Goal: Information Seeking & Learning: Check status

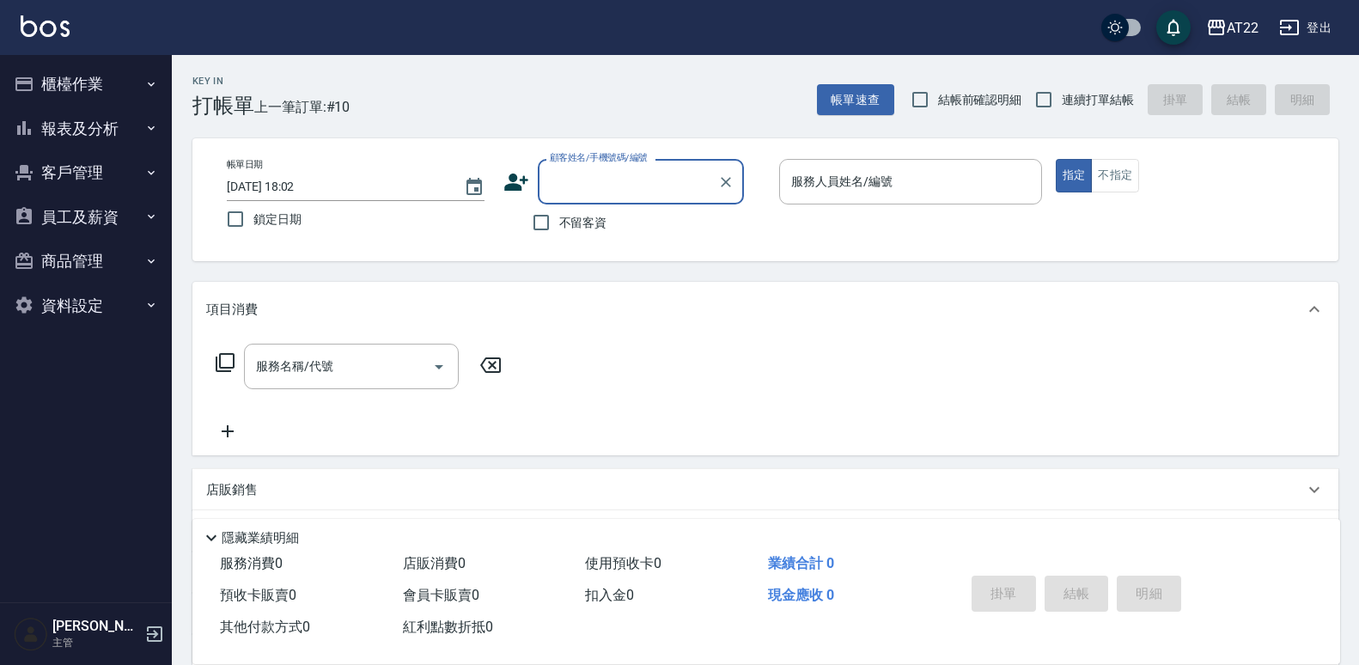
click at [131, 128] on button "報表及分析" at bounding box center [86, 129] width 158 height 45
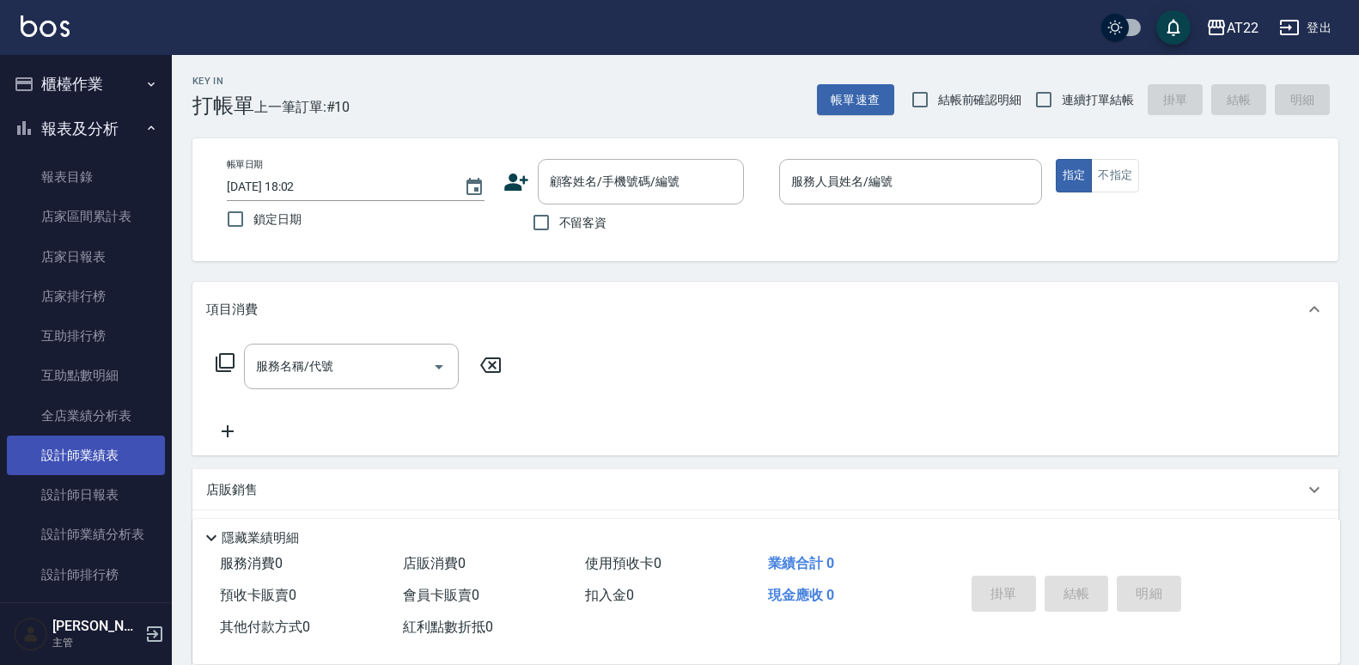
click at [110, 455] on link "設計師業績表" at bounding box center [86, 456] width 158 height 40
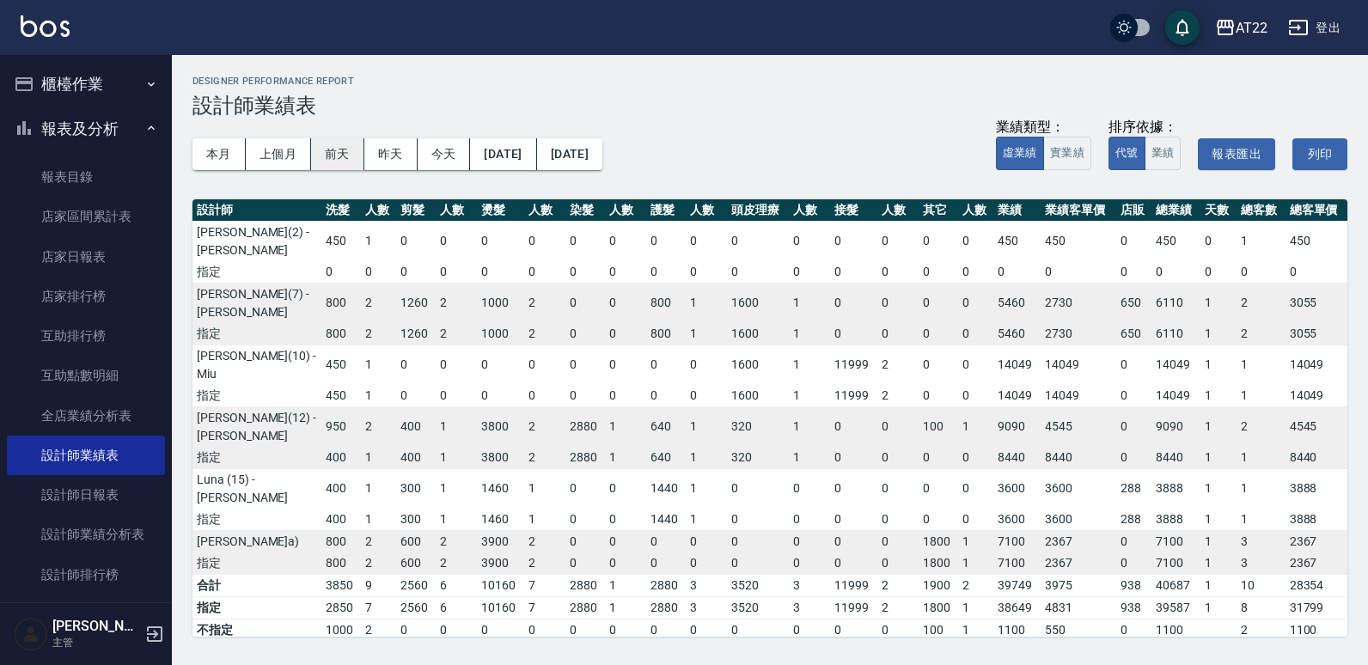
click at [340, 156] on button "前天" at bounding box center [337, 154] width 53 height 32
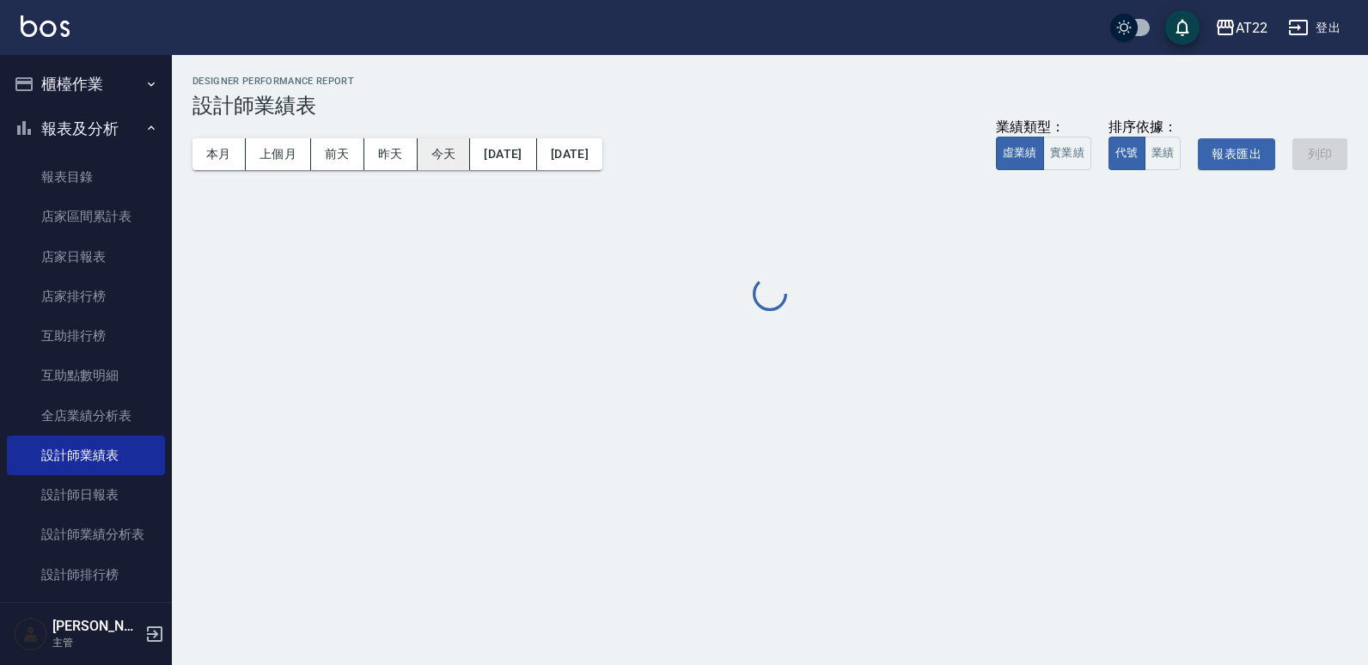
click at [436, 156] on button "今天" at bounding box center [444, 154] width 53 height 32
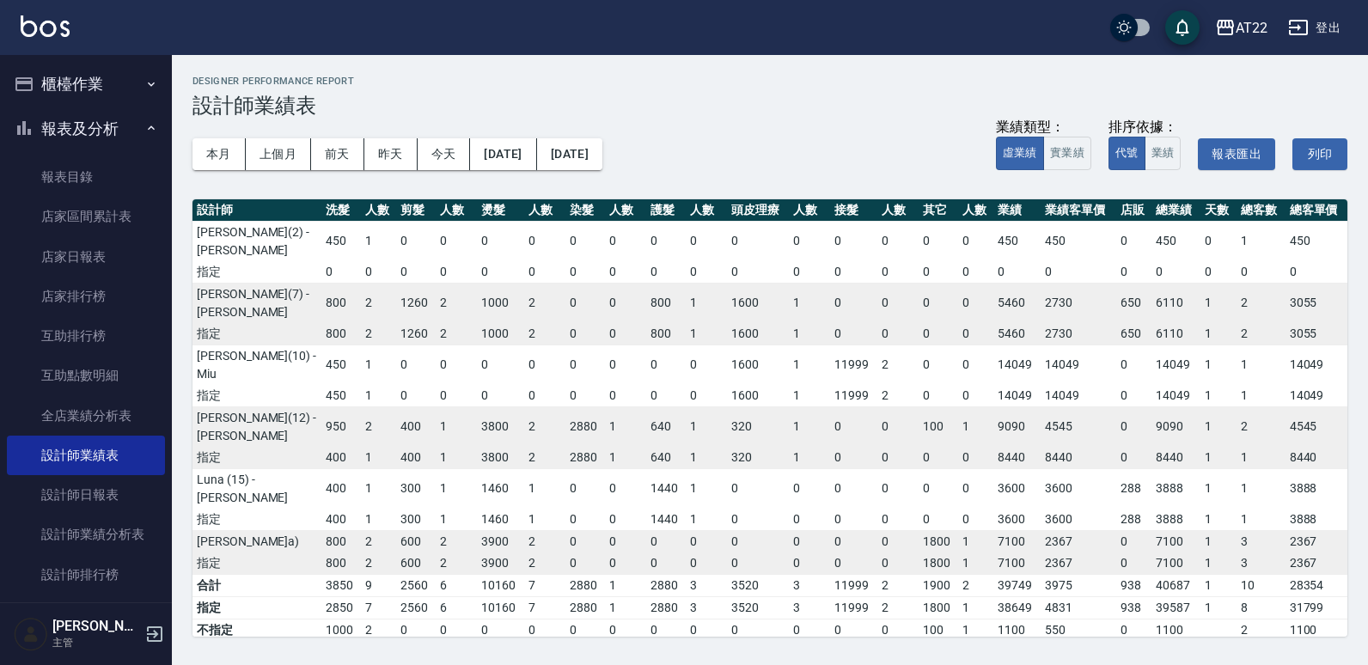
click at [442, 574] on td "6" at bounding box center [456, 585] width 41 height 22
click at [446, 530] on td "2" at bounding box center [456, 541] width 41 height 22
click at [438, 530] on td "2" at bounding box center [456, 541] width 41 height 22
click at [440, 509] on td "1" at bounding box center [456, 520] width 41 height 22
click at [436, 509] on td "1" at bounding box center [456, 520] width 41 height 22
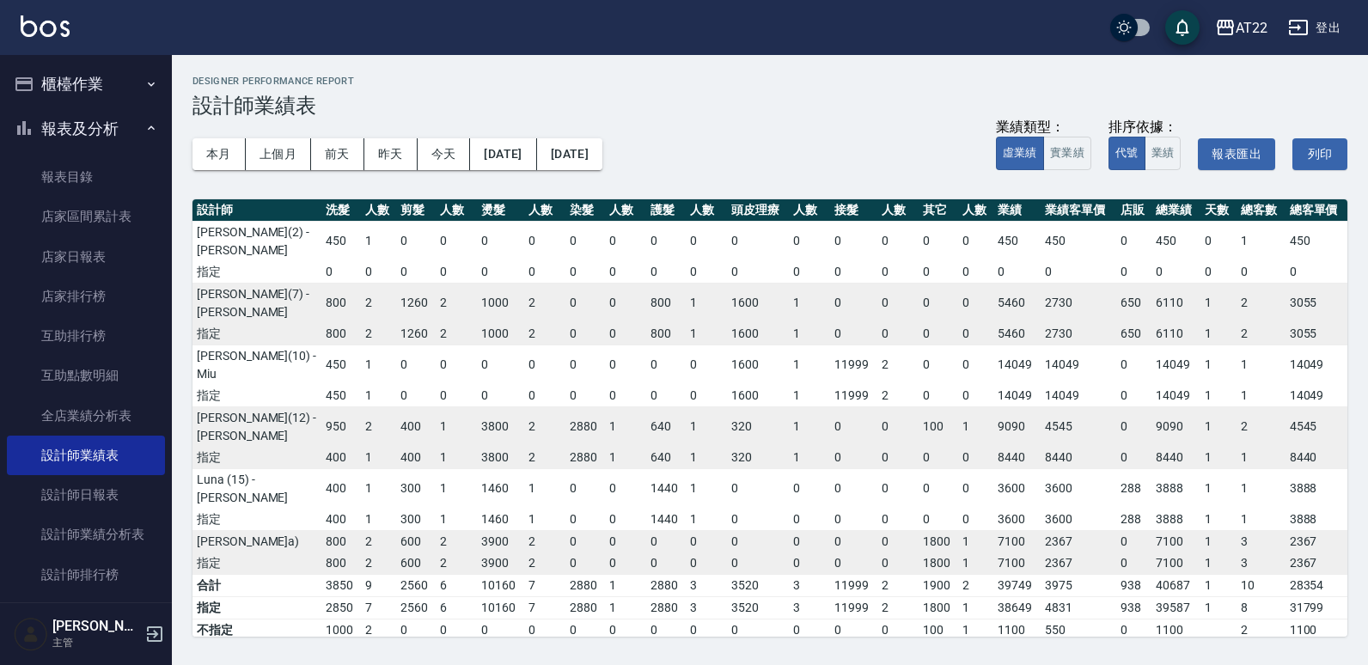
click at [454, 574] on td "6" at bounding box center [456, 585] width 41 height 22
click at [461, 619] on td "0" at bounding box center [456, 630] width 41 height 22
click at [381, 509] on td "1" at bounding box center [379, 520] width 36 height 22
click at [372, 509] on td "1" at bounding box center [379, 520] width 36 height 22
click at [343, 468] on td "400" at bounding box center [341, 488] width 40 height 40
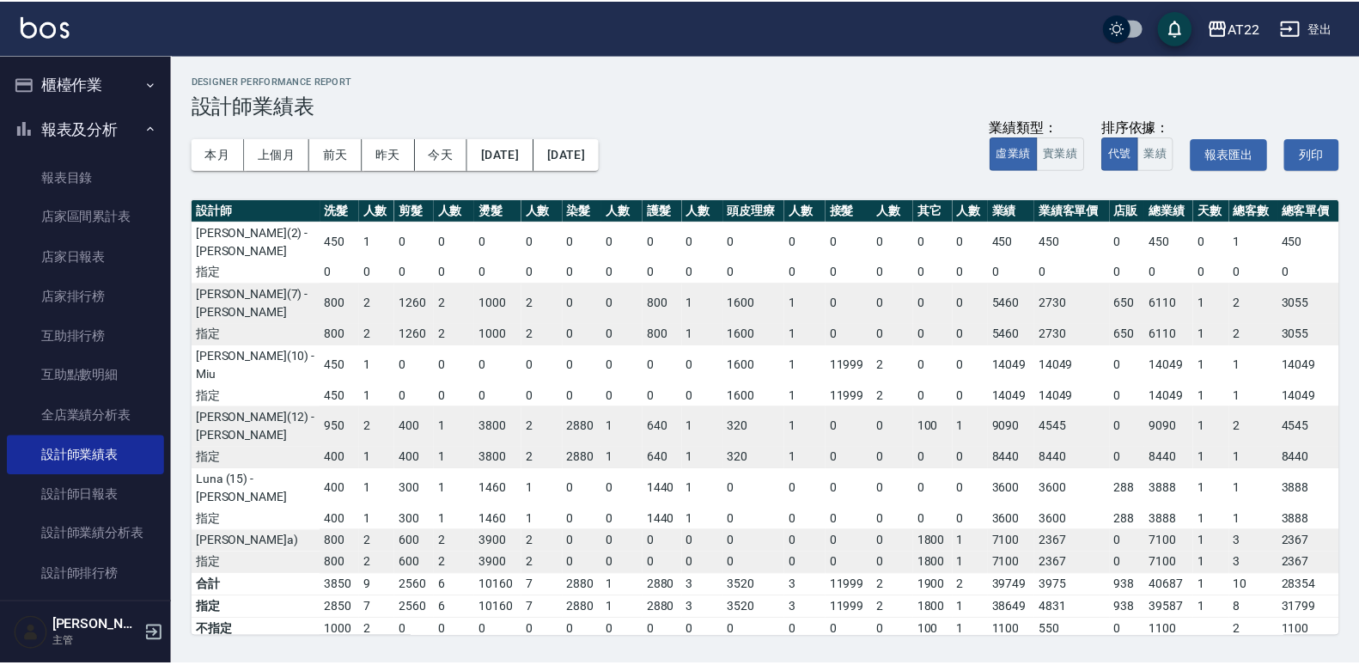
scroll to position [3, 0]
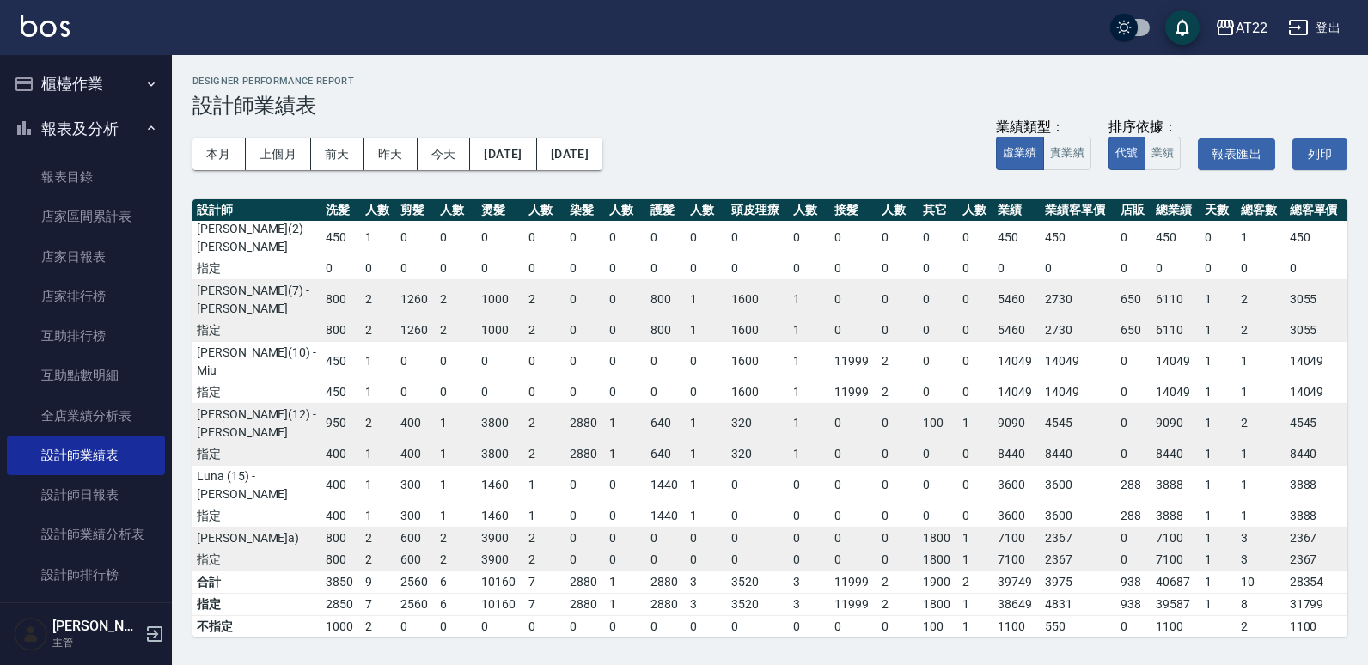
click at [334, 403] on td "950" at bounding box center [341, 423] width 40 height 40
click at [118, 503] on link "設計師日報表" at bounding box center [86, 495] width 158 height 40
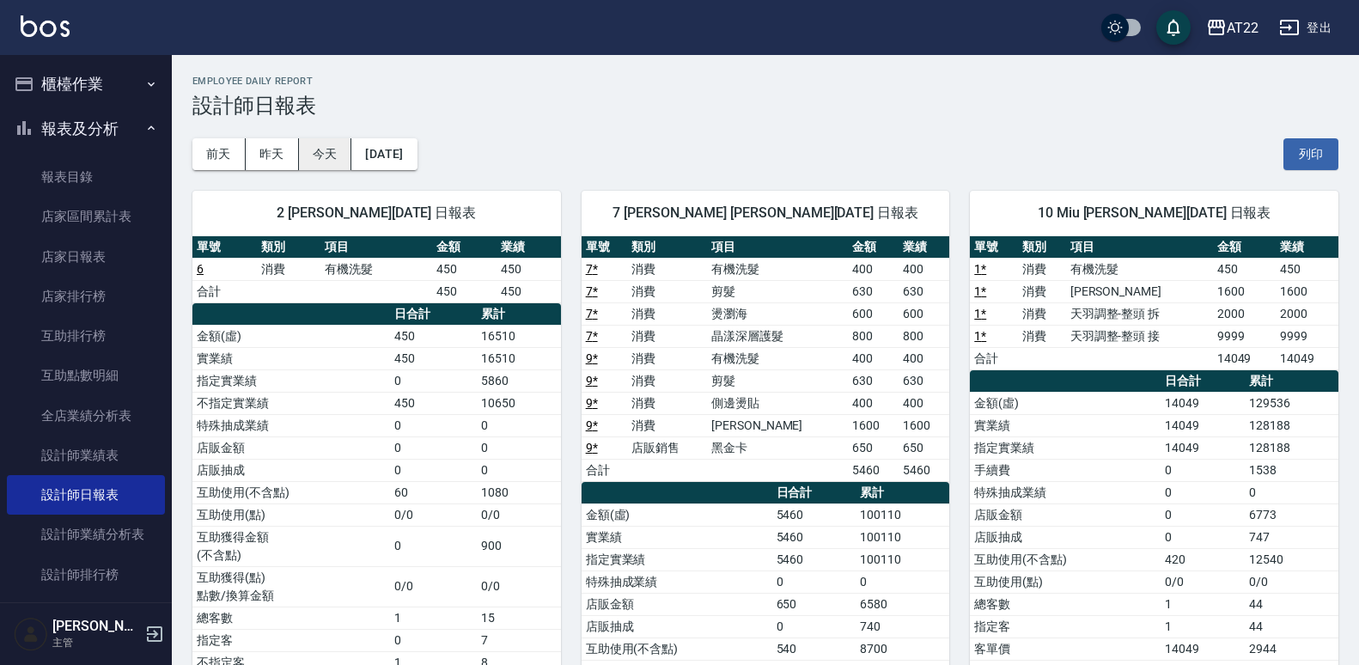
click at [326, 149] on button "今天" at bounding box center [325, 154] width 53 height 32
click at [524, 485] on td "1080" at bounding box center [518, 492] width 83 height 22
click at [512, 454] on td "0" at bounding box center [518, 447] width 83 height 22
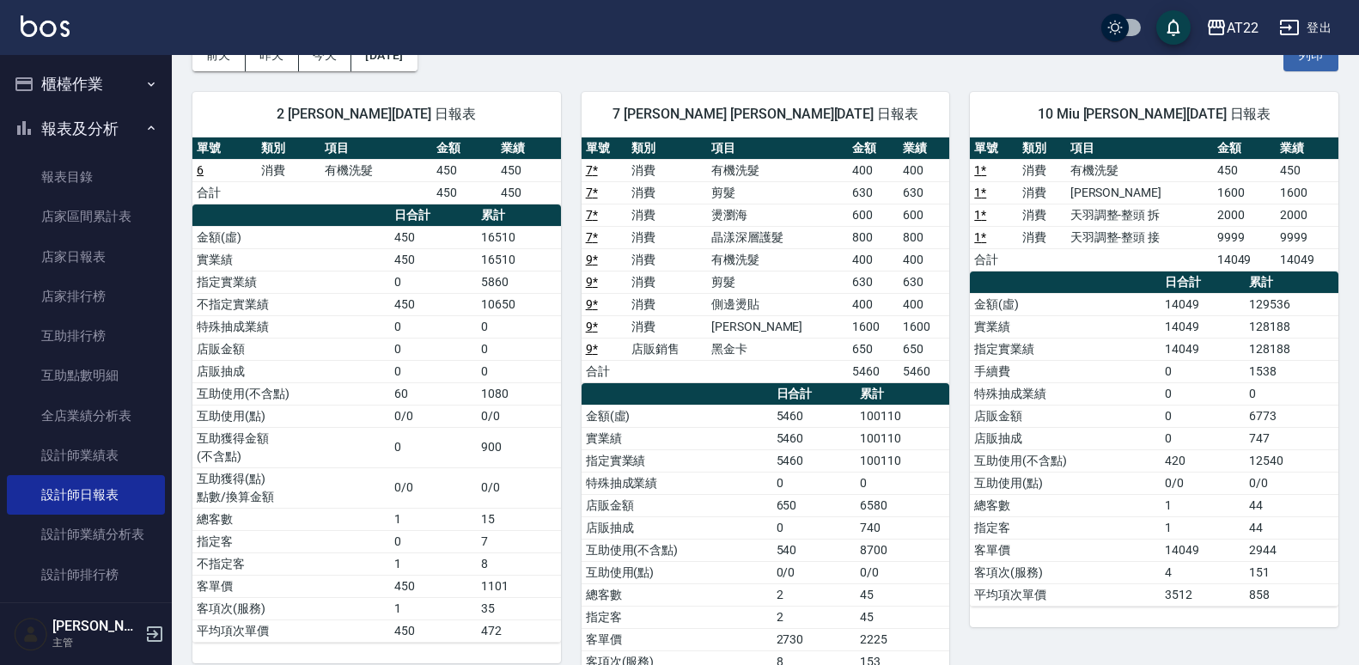
scroll to position [85, 0]
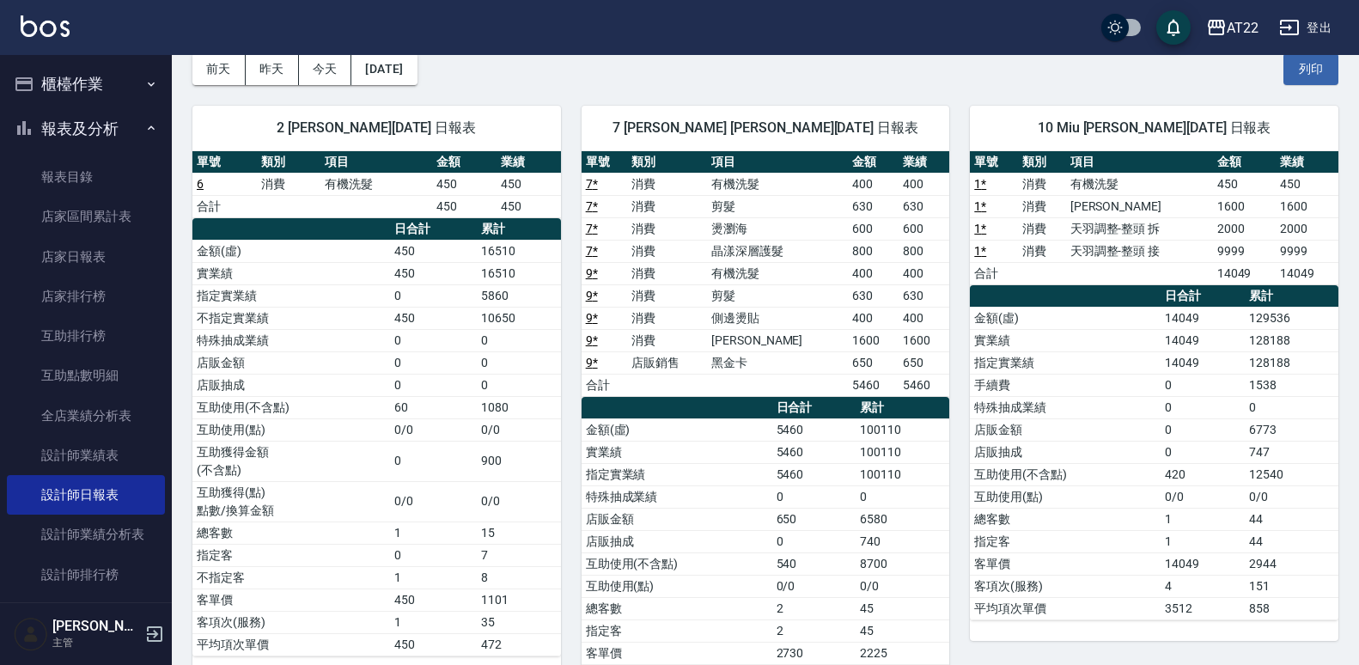
click at [848, 352] on td "650" at bounding box center [873, 362] width 51 height 22
click at [852, 358] on td "650" at bounding box center [873, 362] width 51 height 22
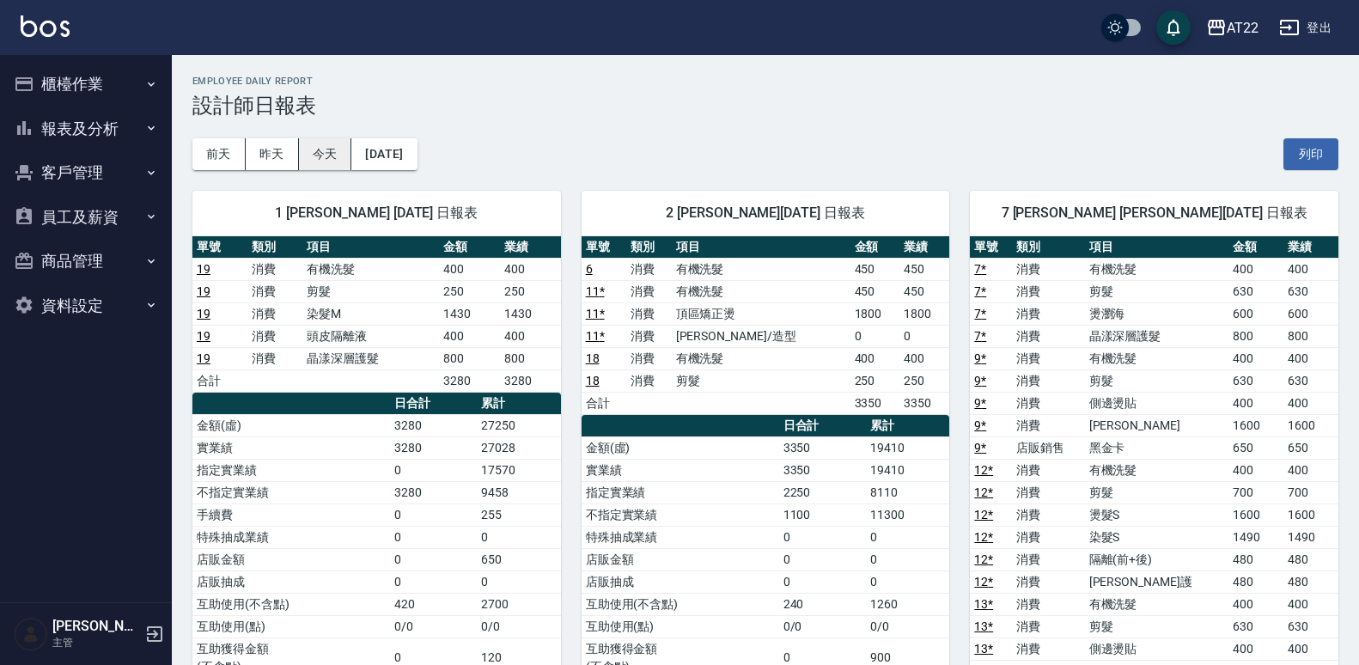
click at [345, 146] on button "今天" at bounding box center [325, 154] width 53 height 32
click at [337, 150] on button "今天" at bounding box center [325, 154] width 53 height 32
click at [335, 165] on button "今天" at bounding box center [325, 154] width 53 height 32
click at [331, 143] on button "今天" at bounding box center [325, 154] width 53 height 32
click at [336, 150] on button "今天" at bounding box center [325, 154] width 53 height 32
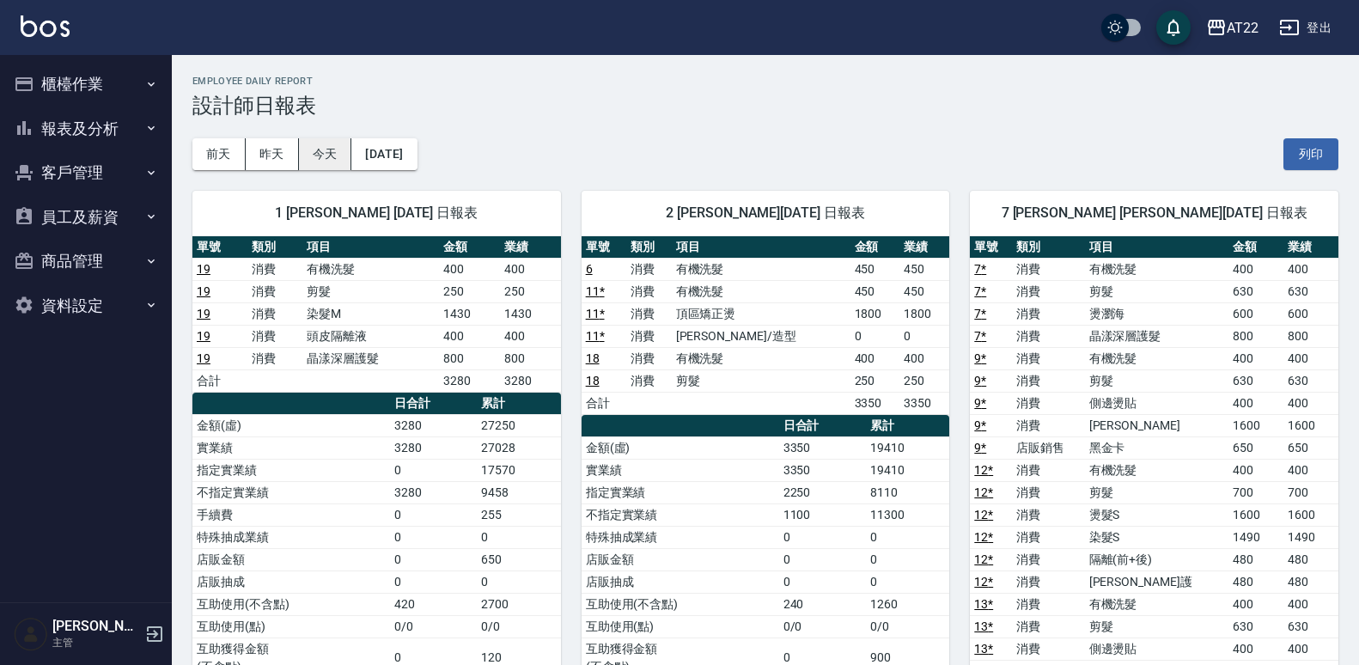
click at [336, 150] on button "今天" at bounding box center [325, 154] width 53 height 32
click at [329, 149] on button "今天" at bounding box center [325, 154] width 53 height 32
click at [327, 143] on button "今天" at bounding box center [325, 154] width 53 height 32
click at [329, 148] on button "今天" at bounding box center [325, 154] width 53 height 32
click at [326, 141] on button "今天" at bounding box center [325, 154] width 53 height 32
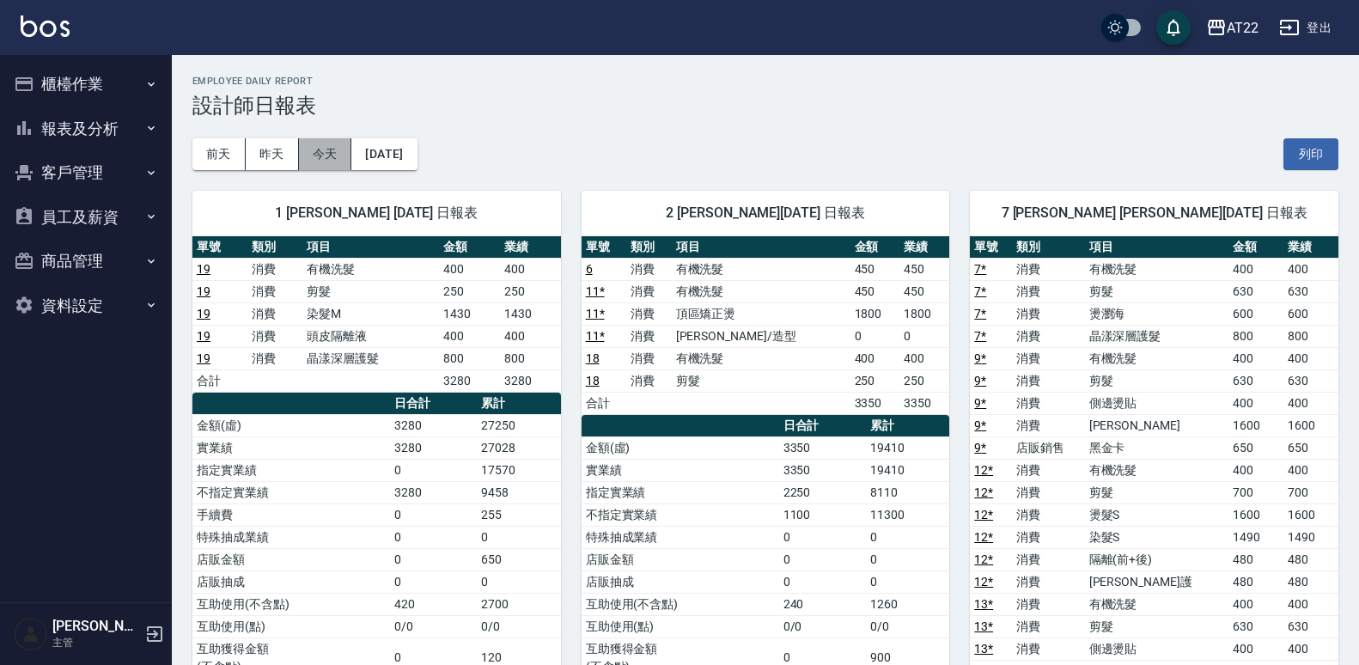
click at [334, 143] on button "今天" at bounding box center [325, 154] width 53 height 32
click at [335, 139] on button "今天" at bounding box center [325, 154] width 53 height 32
